Goal: Use online tool/utility: Utilize a website feature to perform a specific function

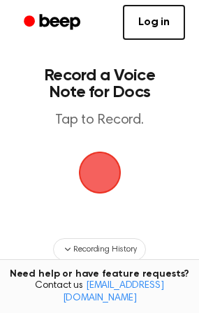
click at [97, 173] on span "button" at bounding box center [100, 173] width 78 height 78
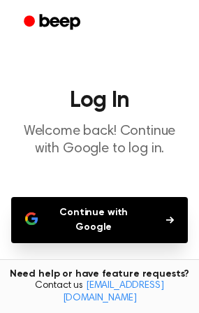
click at [120, 208] on button "Continue with Google" at bounding box center [99, 220] width 177 height 46
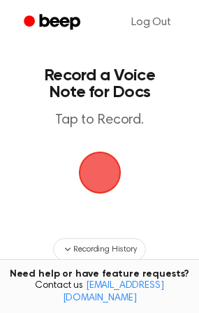
click at [100, 169] on span "button" at bounding box center [100, 173] width 78 height 78
click at [107, 164] on span "button" at bounding box center [99, 172] width 75 height 75
click at [144, 29] on link "Log Out" at bounding box center [151, 23] width 68 height 34
